Goal: Check status: Check status

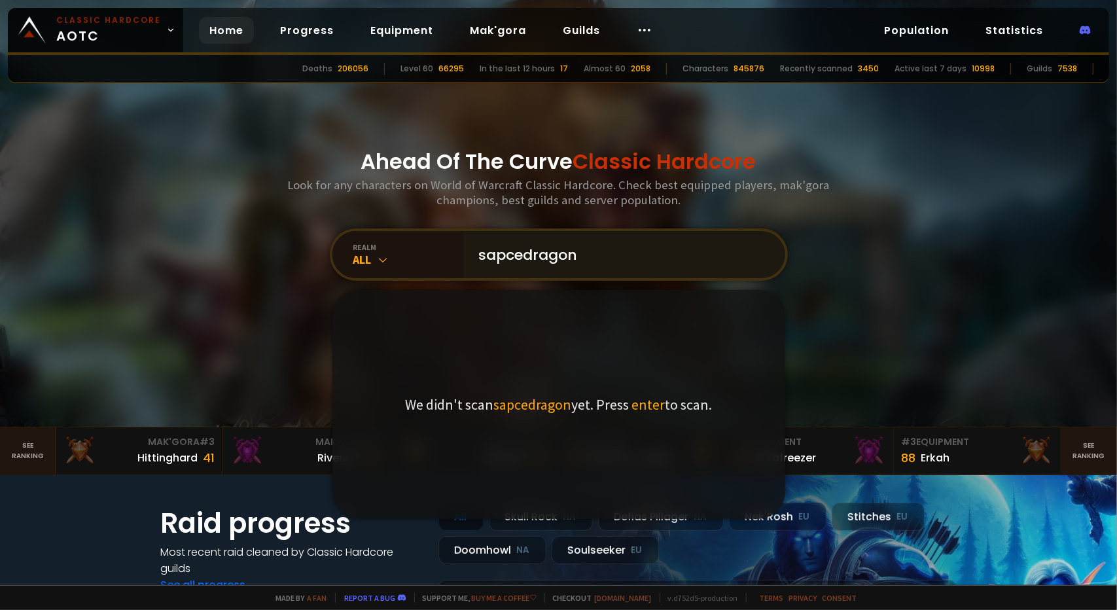
click at [499, 257] on input "sapcedragon" at bounding box center [620, 254] width 299 height 47
type input "spacedragon"
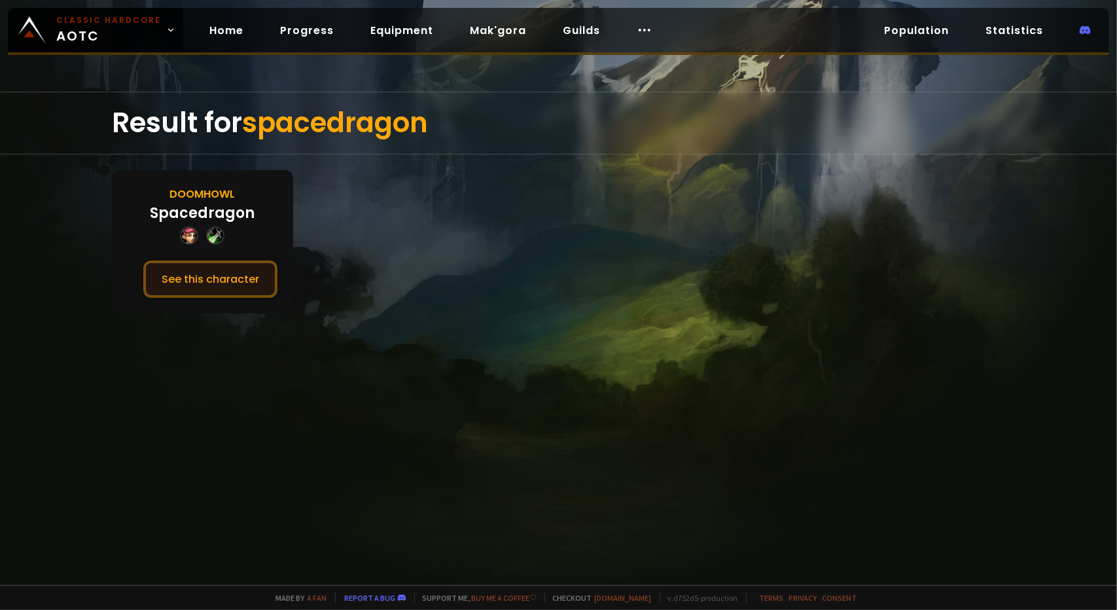
click at [212, 278] on button "See this character" at bounding box center [210, 279] width 134 height 37
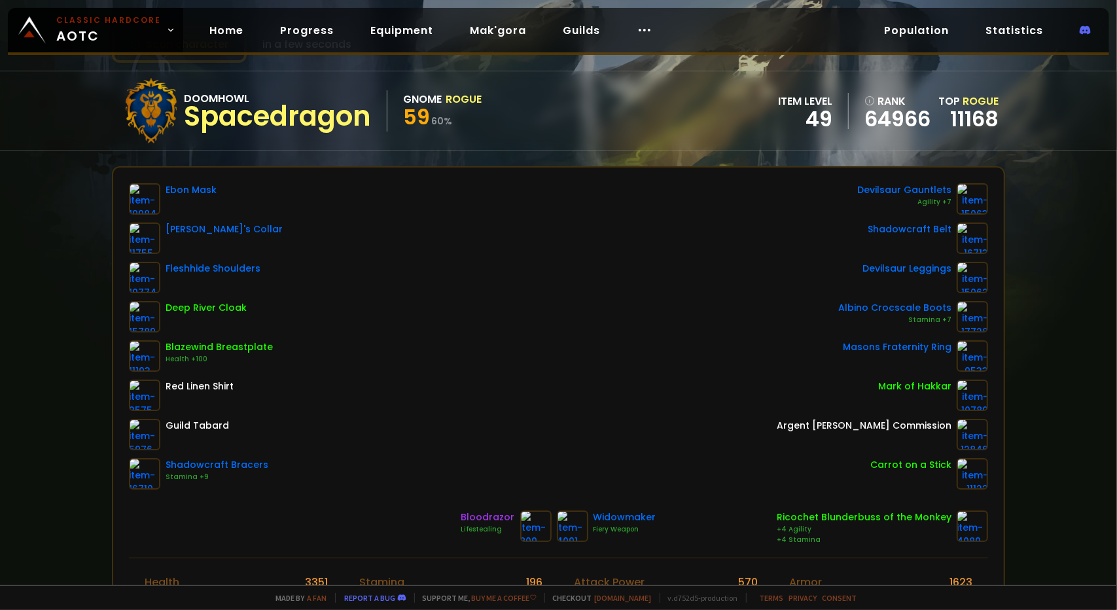
scroll to position [65, 0]
